Goal: Find specific page/section: Find specific page/section

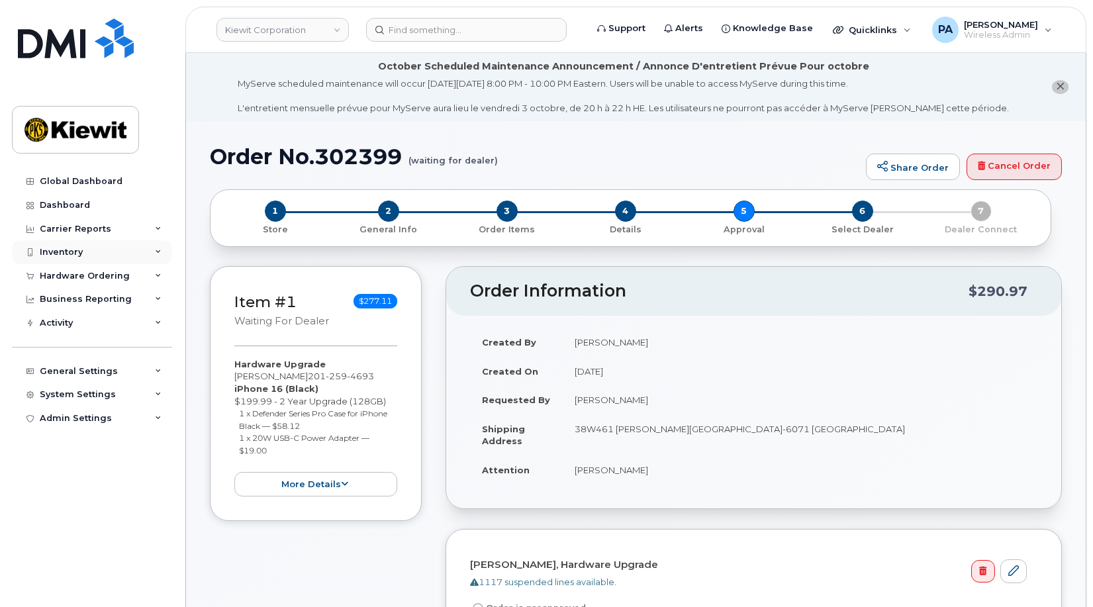
click at [66, 252] on div "Inventory" at bounding box center [61, 252] width 43 height 11
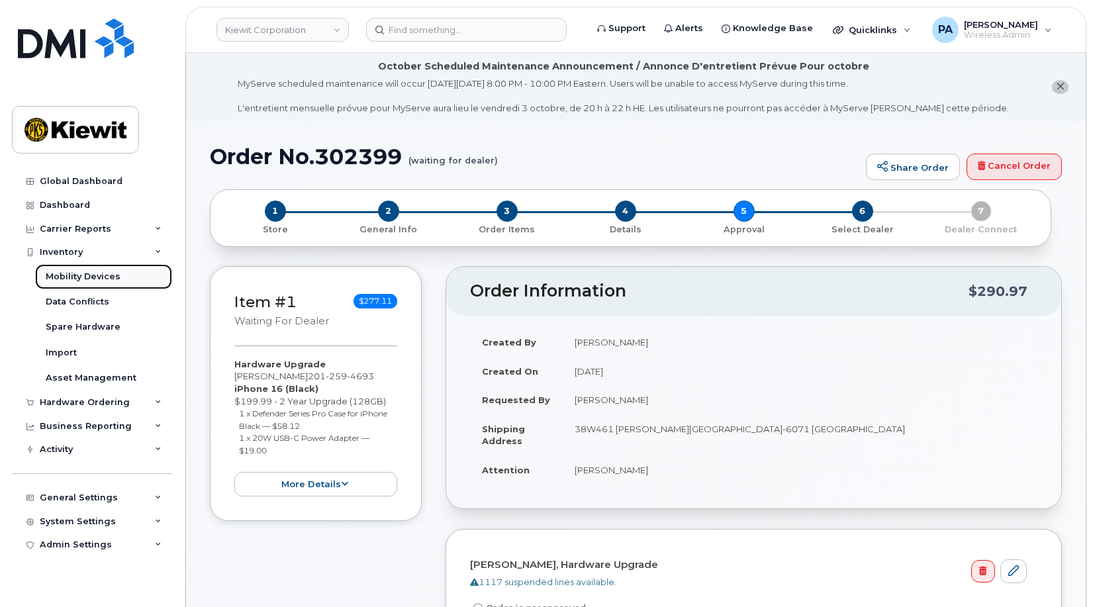
click at [75, 272] on div "Mobility Devices" at bounding box center [83, 277] width 75 height 12
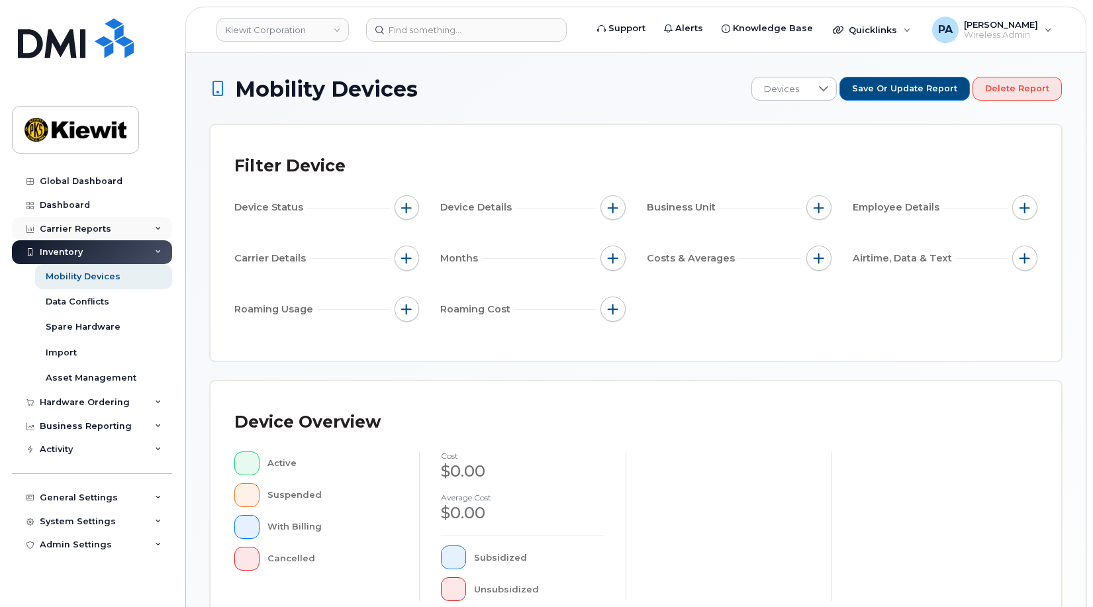
click at [96, 226] on div "Carrier Reports" at bounding box center [75, 229] width 71 height 11
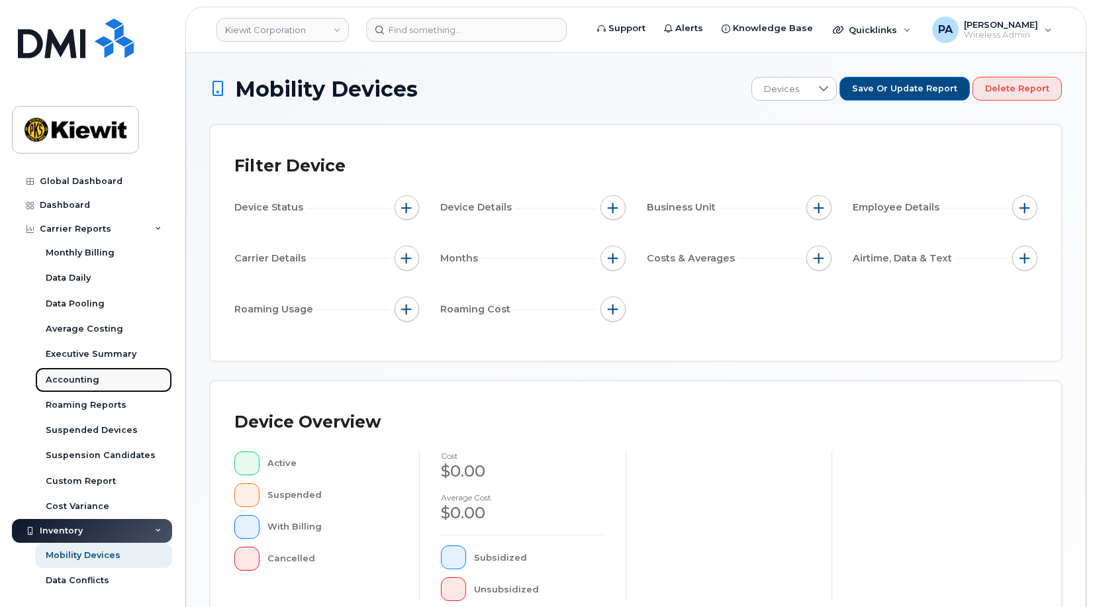
click at [87, 375] on div "Accounting" at bounding box center [73, 380] width 54 height 12
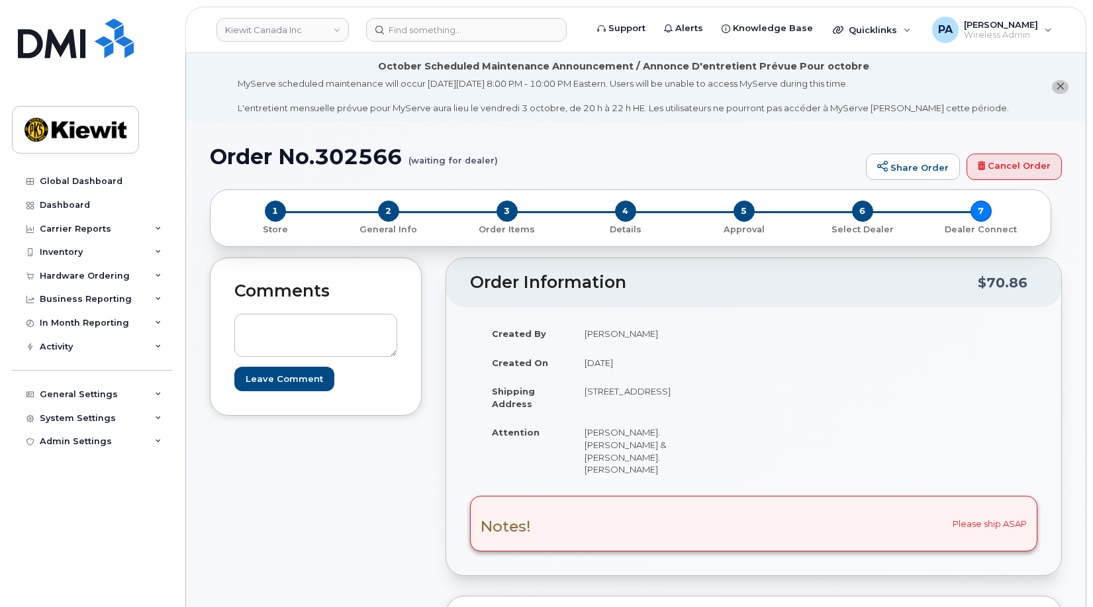
scroll to position [662, 0]
